Goal: Task Accomplishment & Management: Complete application form

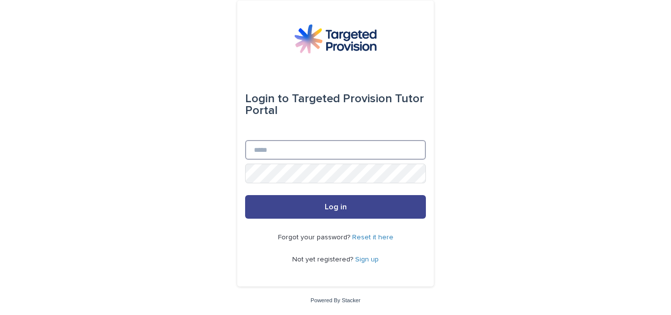
type input "**********"
click at [336, 206] on span "Log in" at bounding box center [336, 207] width 22 height 8
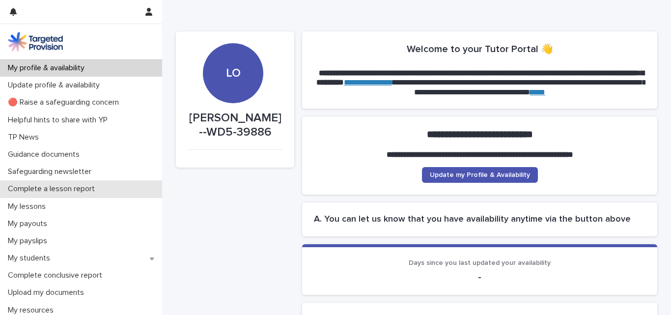
click at [62, 184] on div "Complete a lesson report" at bounding box center [81, 188] width 162 height 17
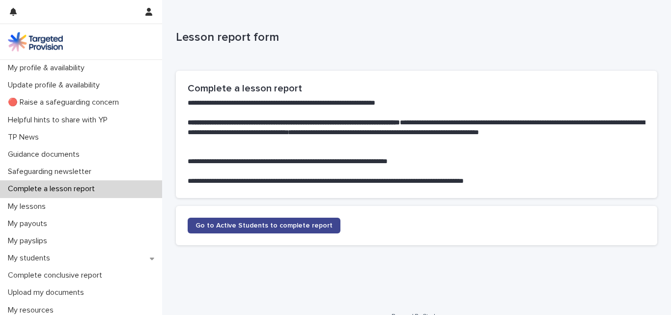
click at [277, 229] on link "Go to Active Students to complete report" at bounding box center [264, 226] width 153 height 16
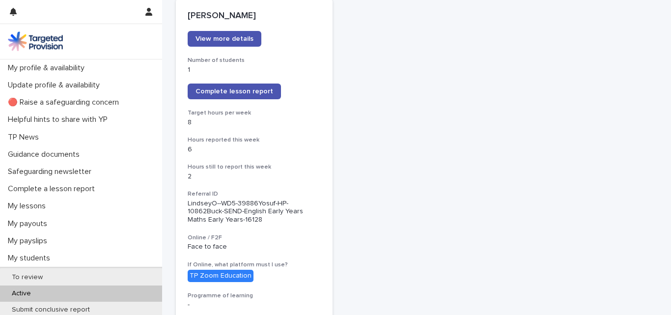
scroll to position [152, 0]
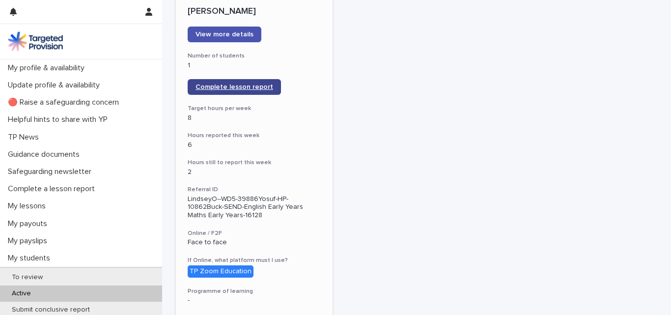
click at [250, 93] on link "Complete lesson report" at bounding box center [234, 87] width 93 height 16
